Goal: Book appointment/travel/reservation

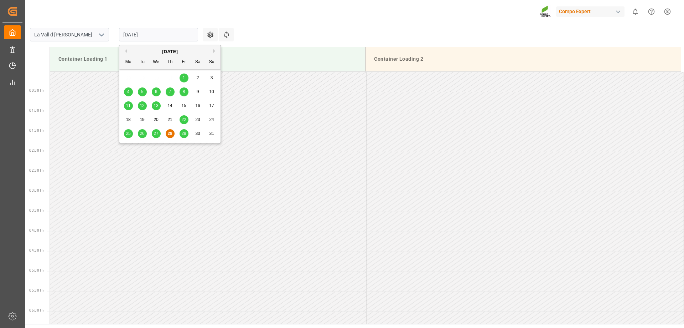
scroll to position [342, 0]
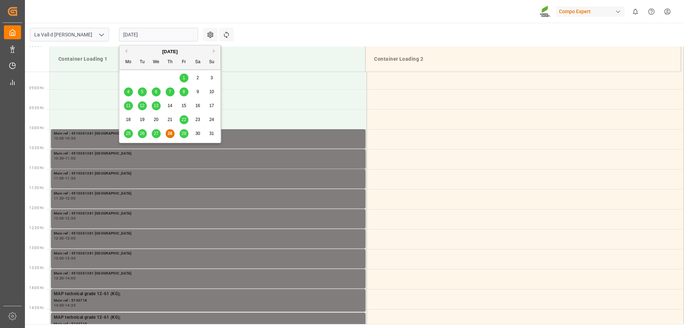
click at [183, 136] on div "29" at bounding box center [184, 133] width 9 height 9
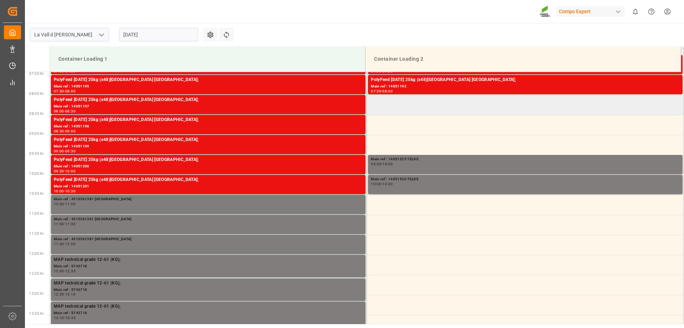
scroll to position [292, 0]
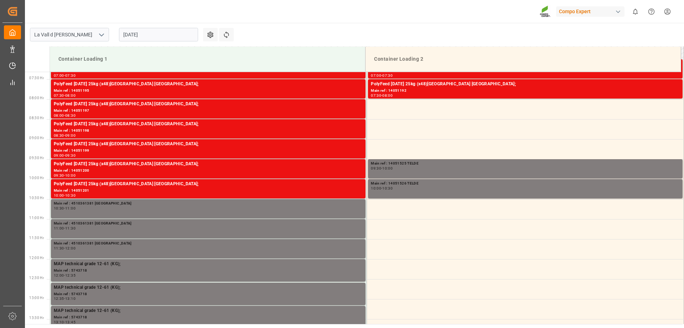
click at [146, 31] on input "[DATE]" at bounding box center [158, 35] width 79 height 14
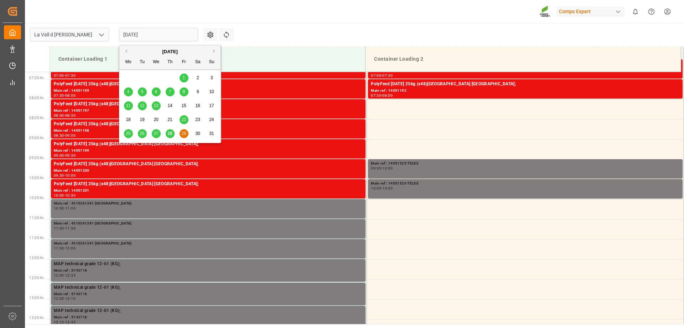
click at [170, 130] on div "28" at bounding box center [170, 133] width 9 height 9
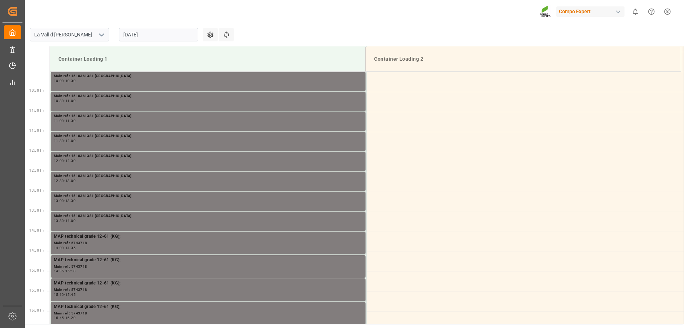
scroll to position [434, 0]
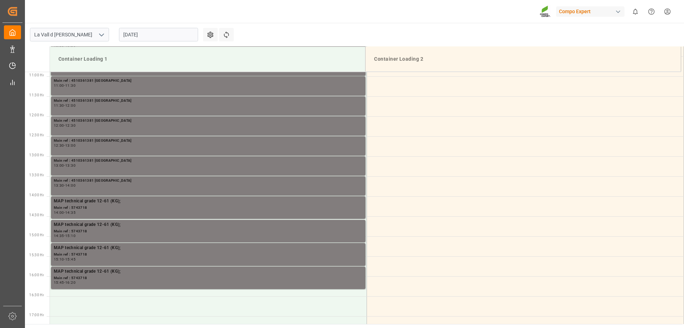
click at [146, 36] on input "[DATE]" at bounding box center [158, 35] width 79 height 14
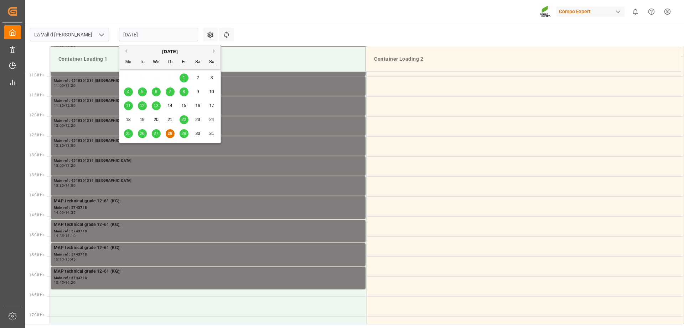
click at [187, 132] on div "29" at bounding box center [184, 133] width 9 height 9
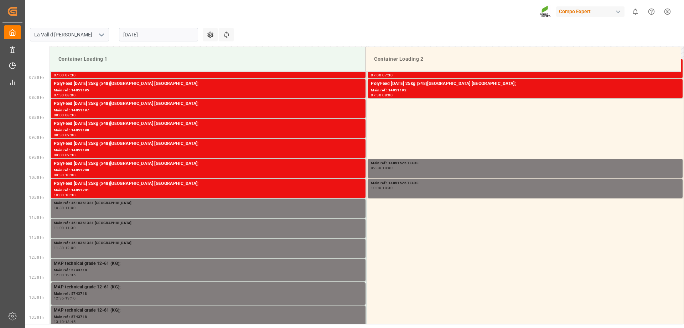
scroll to position [292, 0]
